Goal: Task Accomplishment & Management: Manage account settings

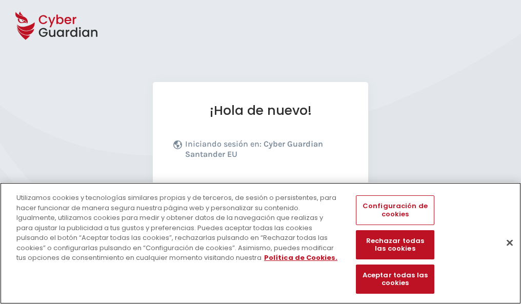
scroll to position [126, 0]
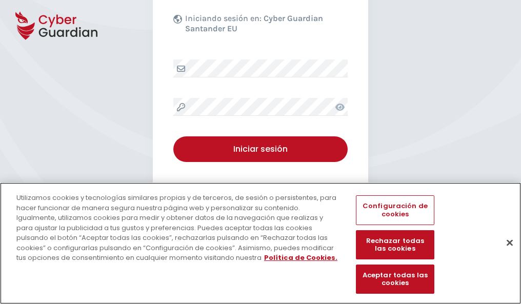
click at [505, 253] on button "Cerrar" at bounding box center [510, 242] width 23 height 23
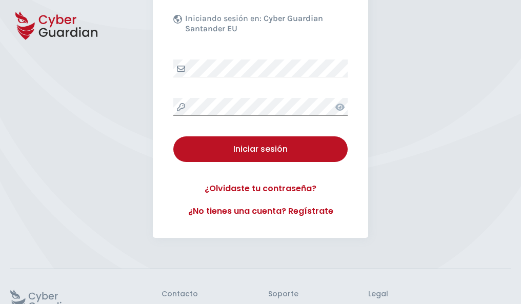
scroll to position [200, 0]
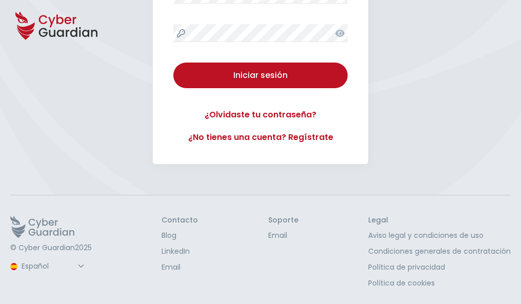
click at [173, 63] on button "Iniciar sesión" at bounding box center [260, 76] width 174 height 26
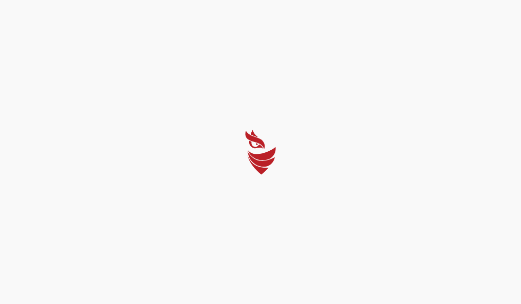
scroll to position [0, 0]
select select "English"
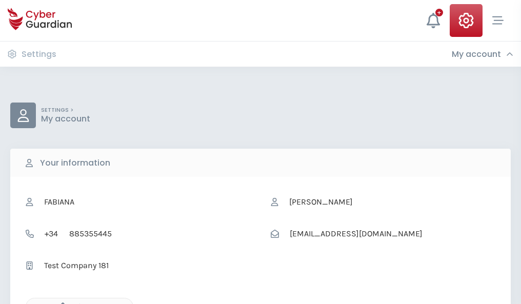
click at [60, 303] on icon "button" at bounding box center [60, 307] width 9 height 9
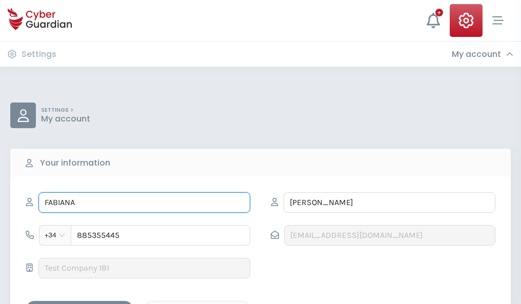
click at [144, 203] on input "FABIANA" at bounding box center [144, 202] width 212 height 21
type input "F"
type input "María Ángeles"
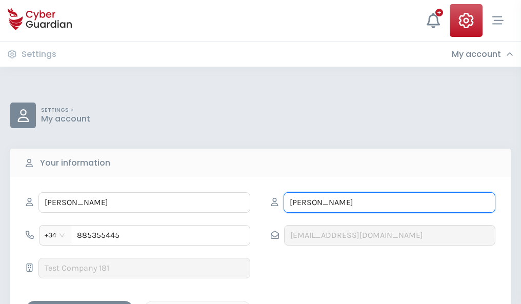
click at [389, 203] on input "MARTIN" at bounding box center [390, 202] width 212 height 21
type input "M"
type input "Peláez"
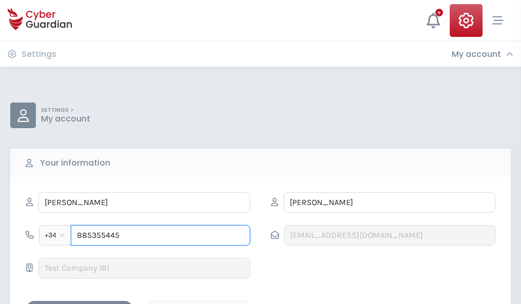
click at [161, 236] on input "885355445" at bounding box center [161, 235] width 180 height 21
type input "8"
type input "841629729"
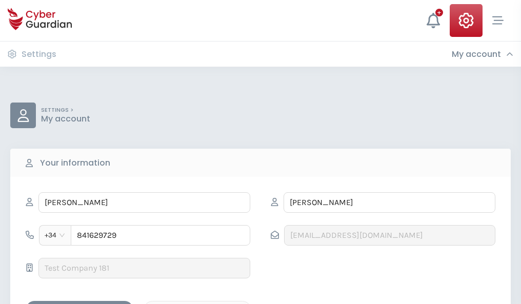
click at [80, 304] on div "Save changes" at bounding box center [79, 310] width 92 height 13
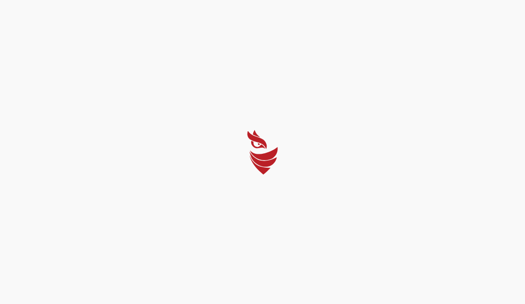
select select "English"
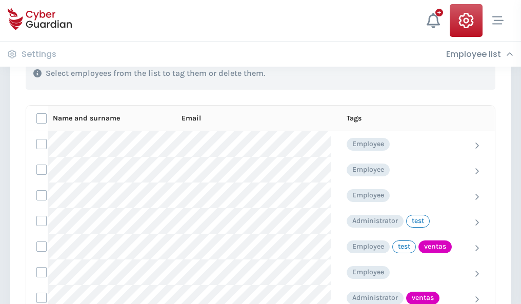
scroll to position [465, 0]
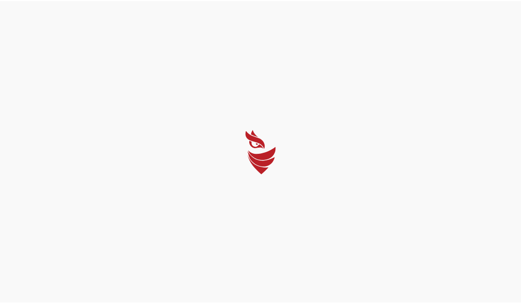
select select "English"
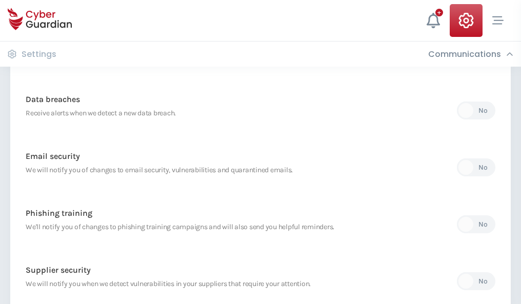
scroll to position [540, 0]
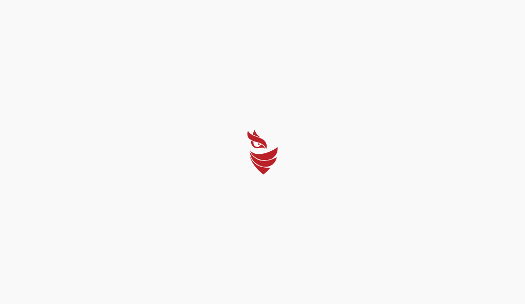
select select "English"
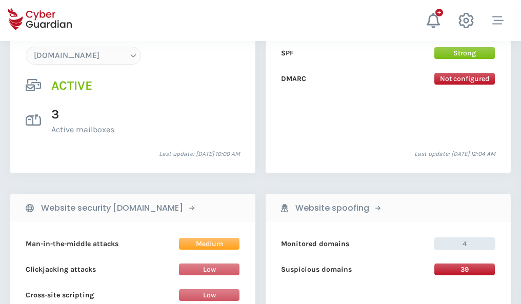
scroll to position [1093, 0]
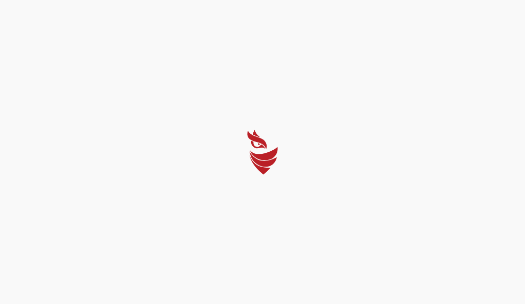
select select "English"
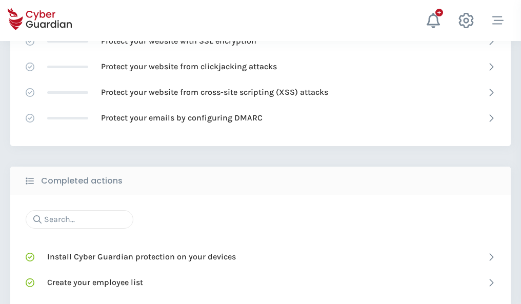
scroll to position [683, 0]
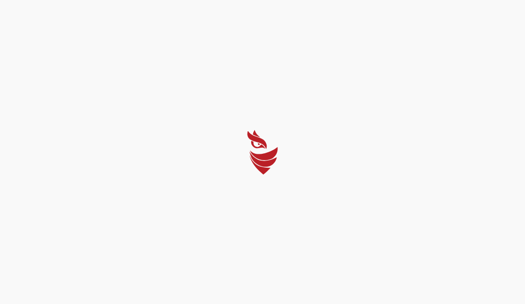
select select "English"
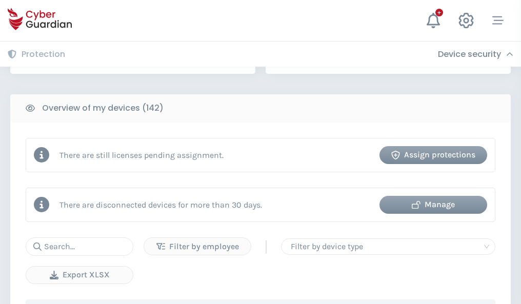
scroll to position [994, 0]
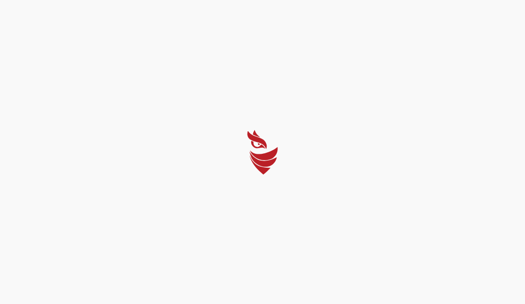
select select "English"
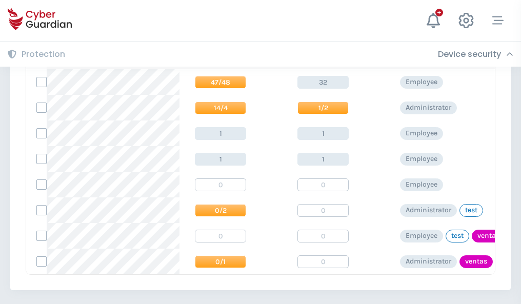
scroll to position [476, 0]
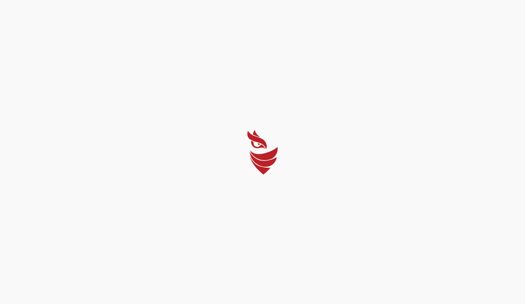
select select "English"
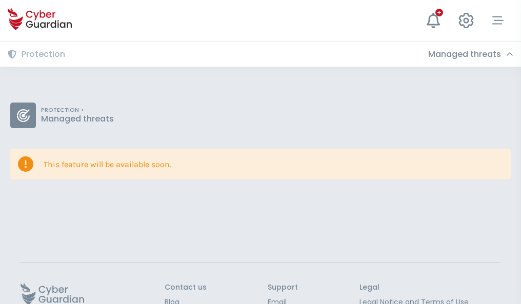
scroll to position [67, 0]
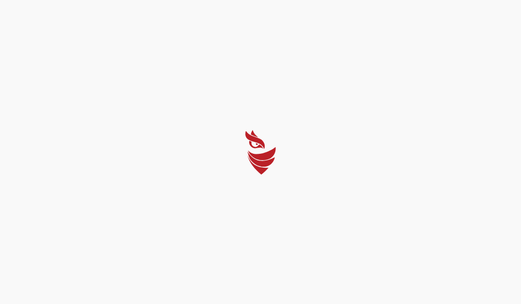
select select "English"
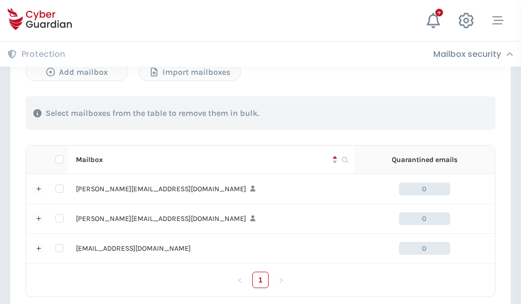
scroll to position [476, 0]
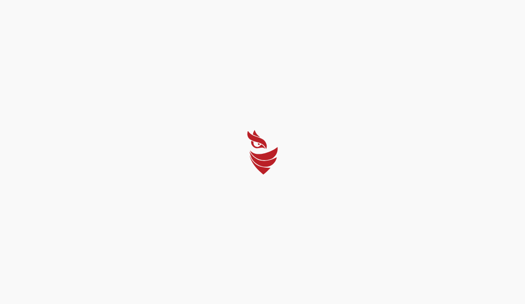
select select "English"
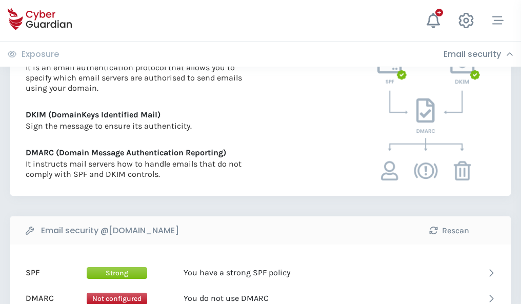
scroll to position [554, 0]
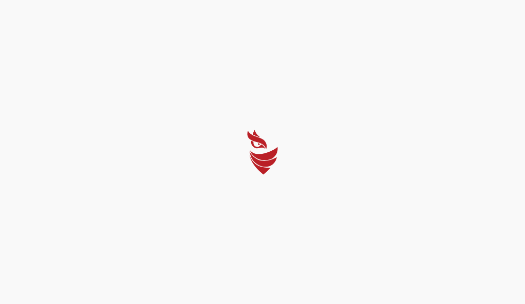
select select "English"
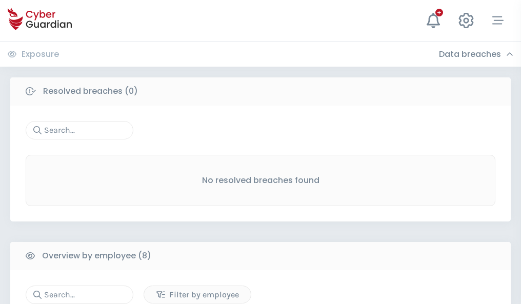
scroll to position [874, 0]
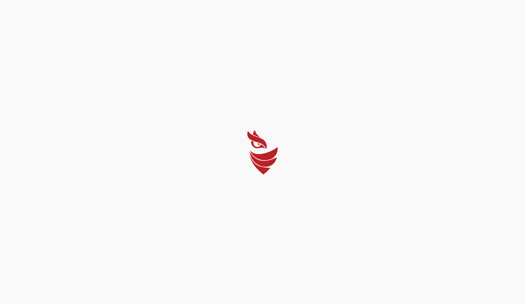
select select "English"
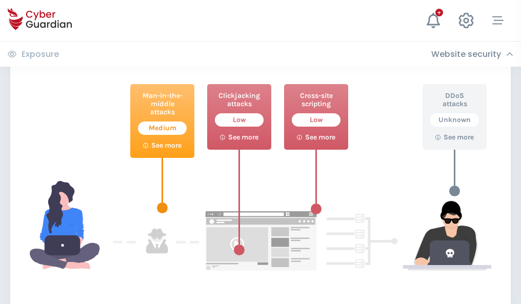
scroll to position [559, 0]
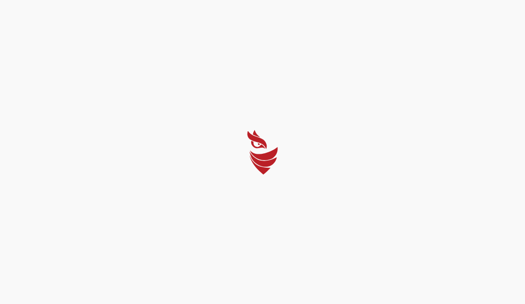
select select "English"
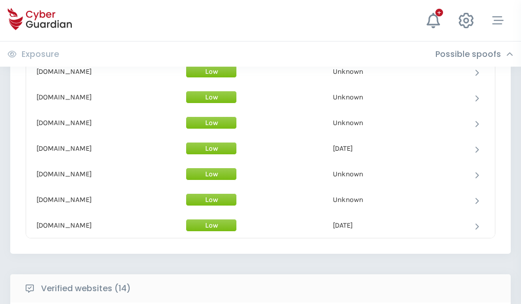
scroll to position [1001, 0]
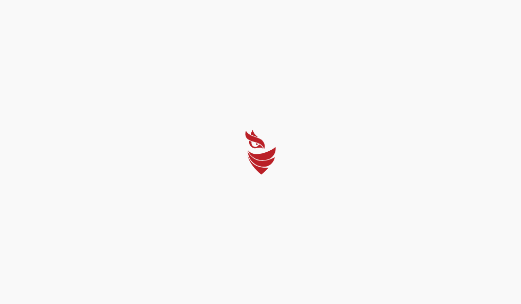
select select "English"
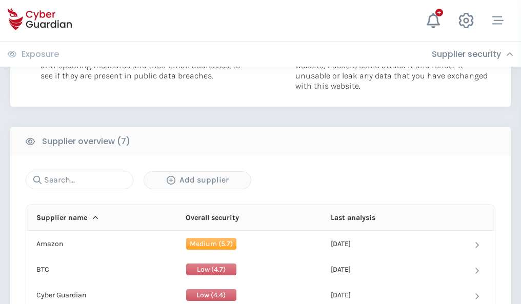
scroll to position [664, 0]
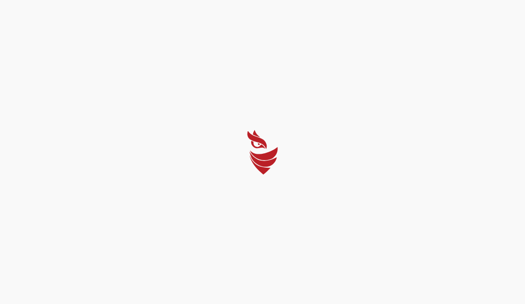
select select "English"
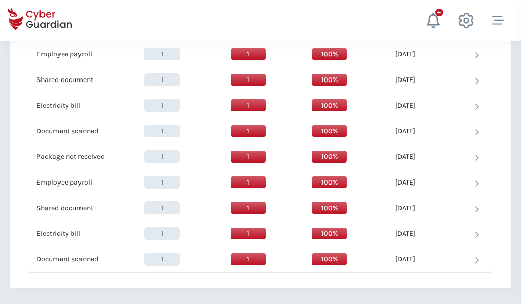
scroll to position [1051, 0]
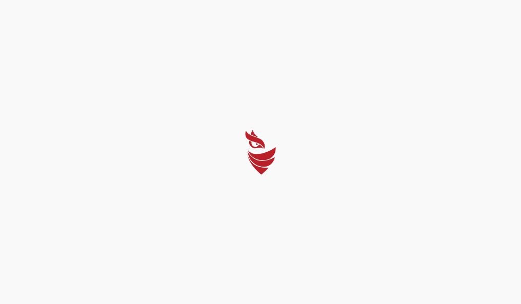
select select "English"
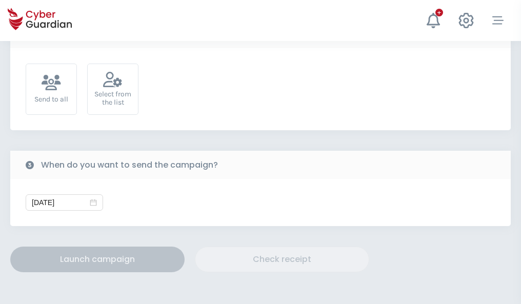
scroll to position [376, 0]
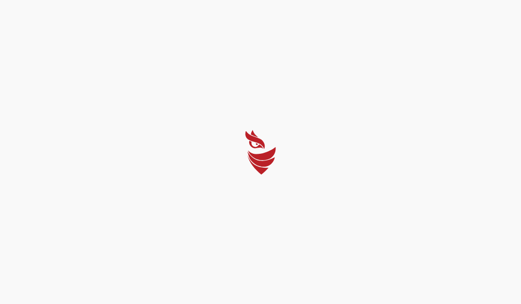
select select "English"
